Goal: Communication & Community: Answer question/provide support

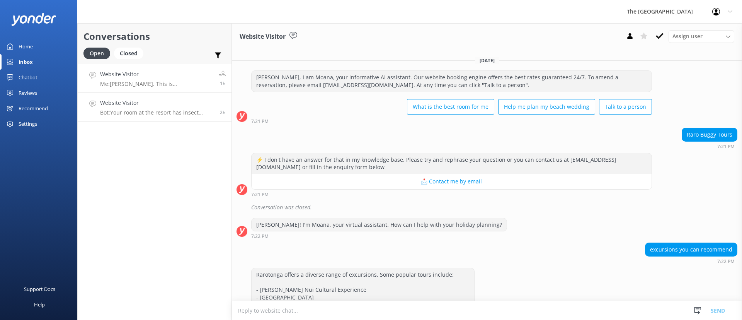
scroll to position [9300, 0]
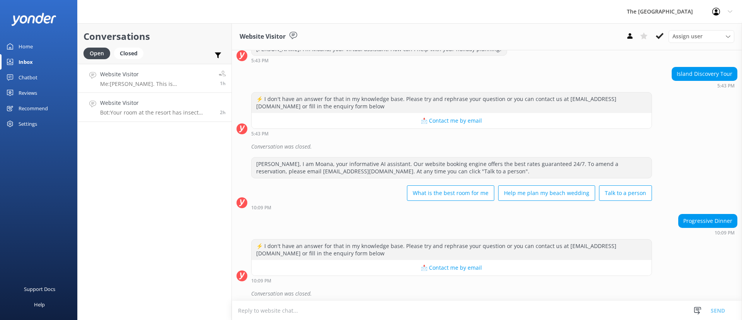
click at [158, 86] on p "Me: [PERSON_NAME]. This is [PERSON_NAME] from the Reservations. Yes, we have. O…" at bounding box center [156, 83] width 113 height 7
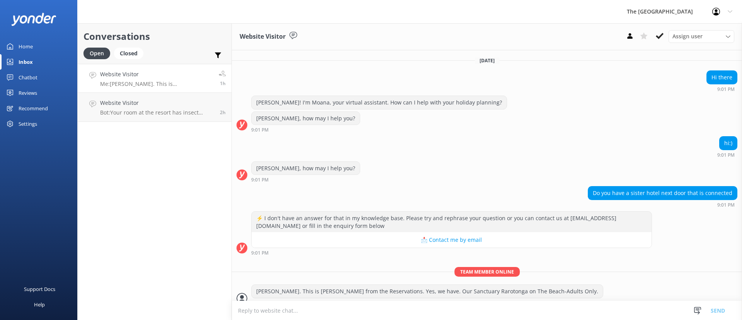
scroll to position [9, 0]
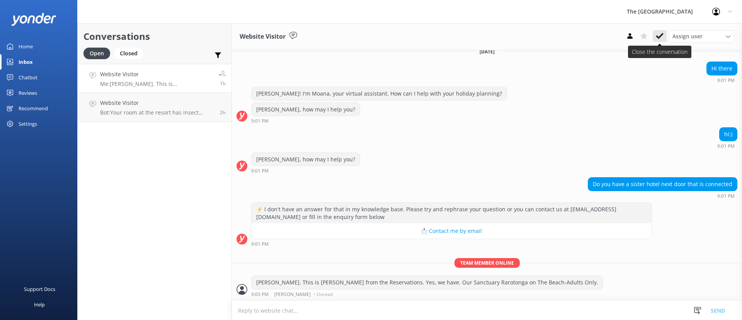
click at [662, 38] on icon at bounding box center [660, 36] width 8 height 8
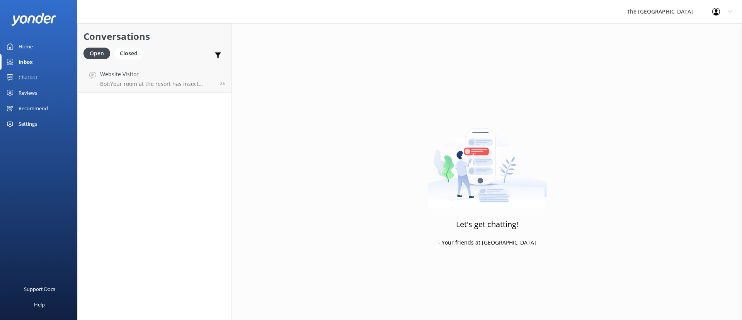
click at [152, 82] on p "Bot: Your room at the resort has insect screens and regular pest control." at bounding box center [157, 83] width 114 height 7
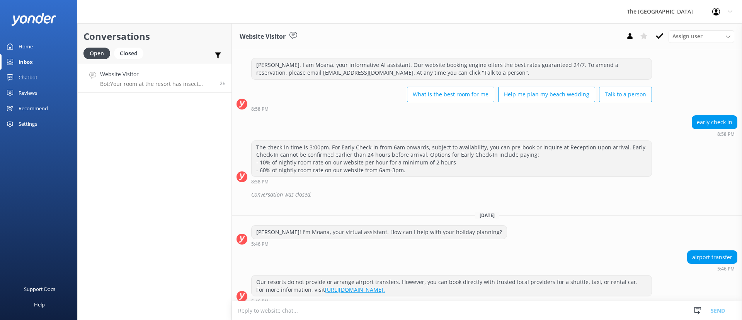
click at [661, 33] on icon at bounding box center [660, 36] width 8 height 8
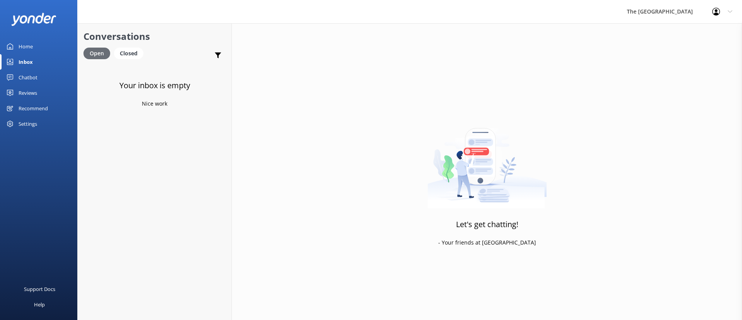
click at [105, 51] on div "Open" at bounding box center [96, 54] width 27 height 12
click at [129, 50] on div "Closed" at bounding box center [128, 54] width 29 height 12
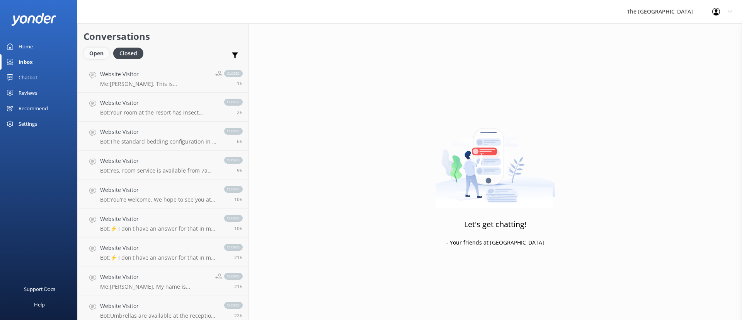
click at [91, 56] on div "Open" at bounding box center [96, 54] width 26 height 12
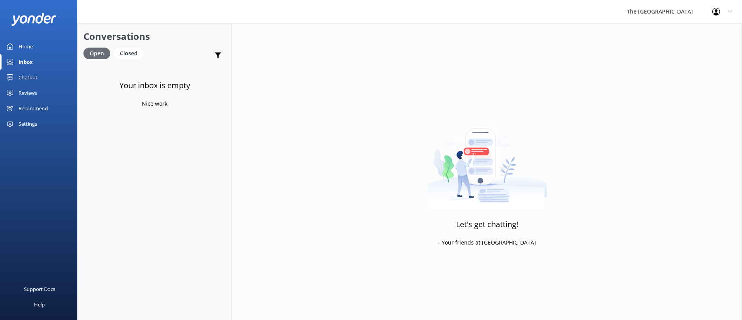
click at [137, 51] on div "Closed" at bounding box center [128, 54] width 29 height 12
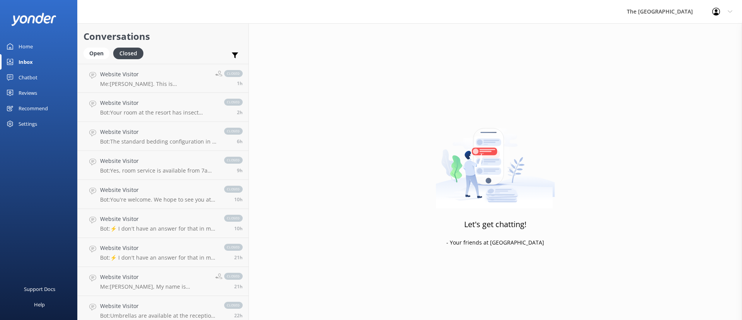
click at [99, 51] on div "Open" at bounding box center [96, 54] width 26 height 12
